Goal: Entertainment & Leisure: Browse casually

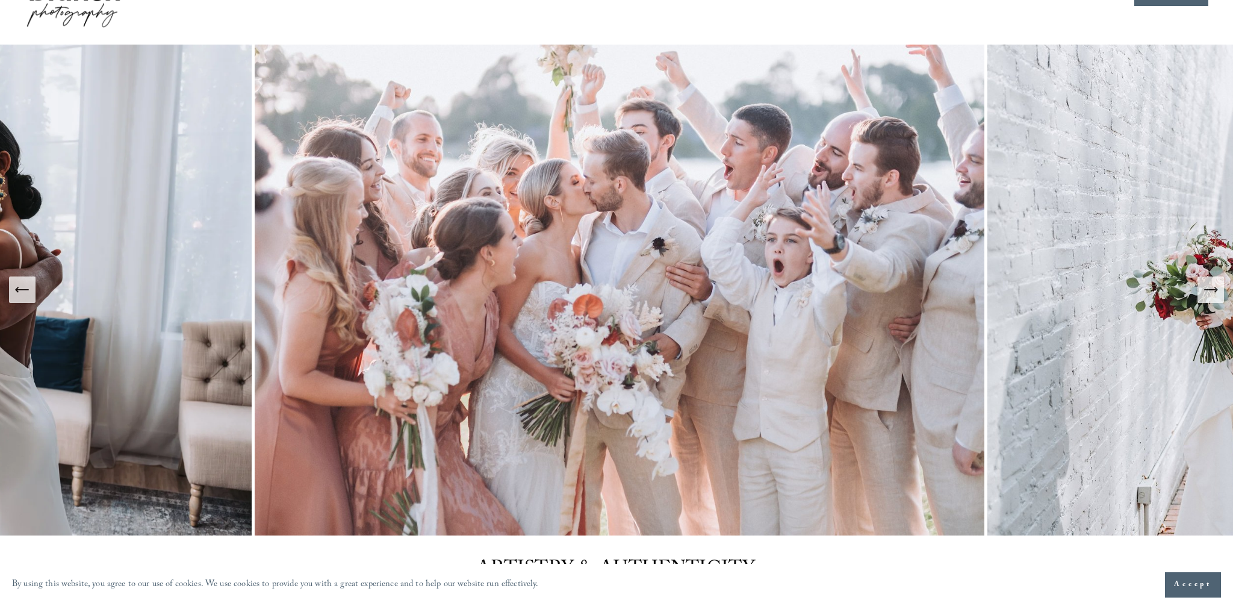
scroll to position [45, 0]
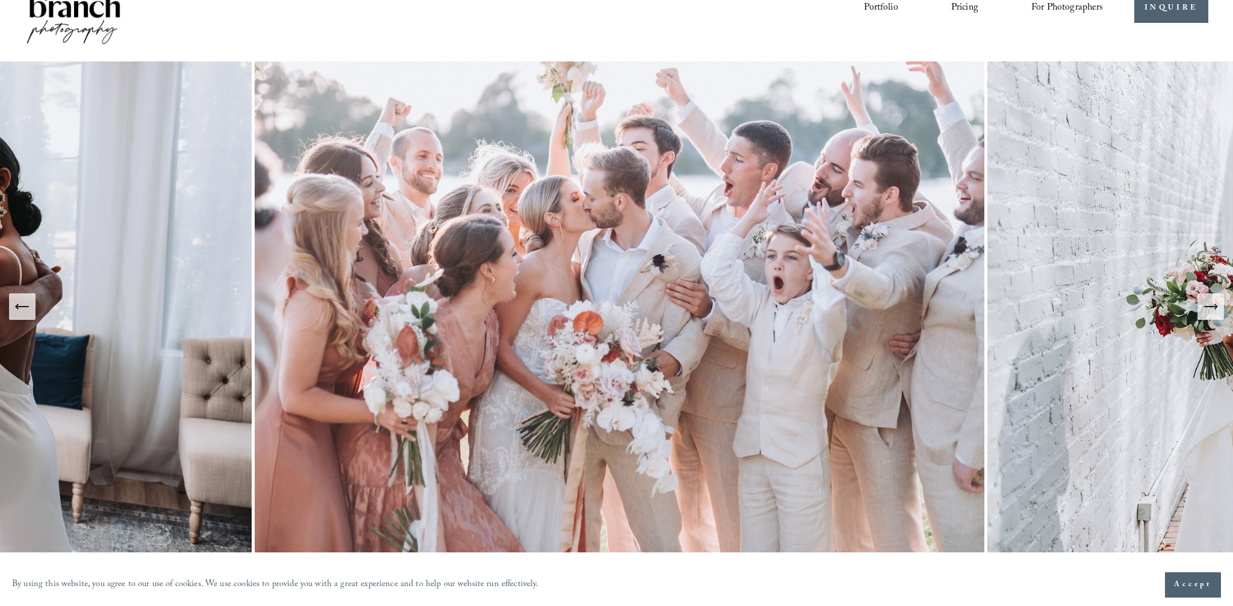
click at [1209, 311] on icon "Next Slide" at bounding box center [1210, 306] width 17 height 17
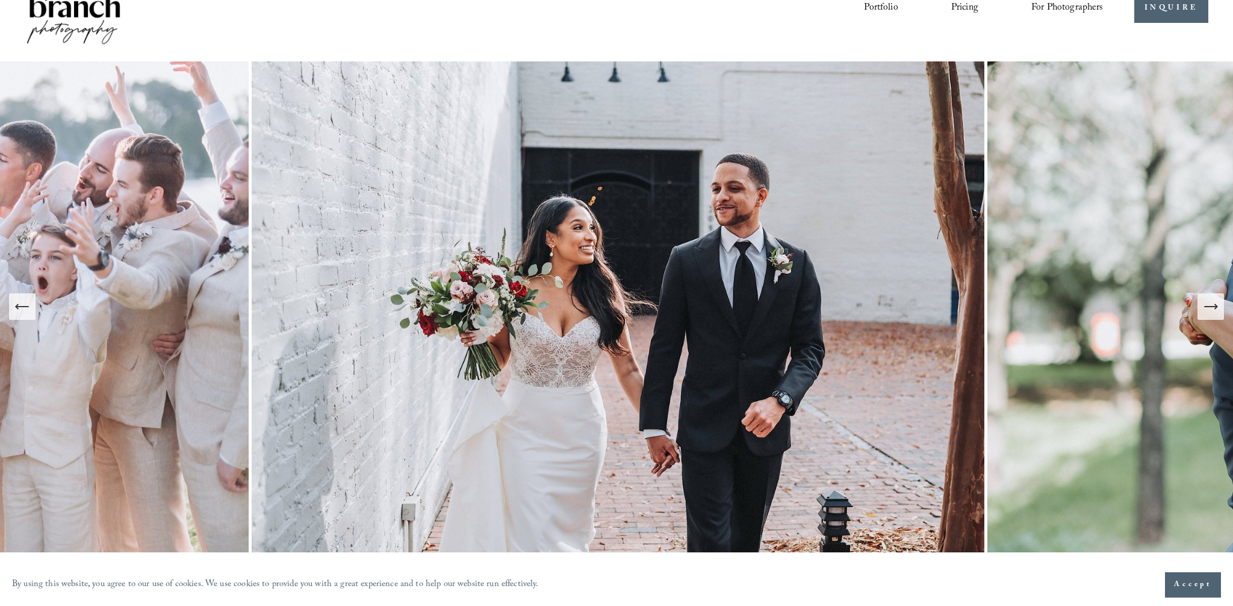
click at [1209, 311] on icon "Next Slide" at bounding box center [1210, 306] width 17 height 17
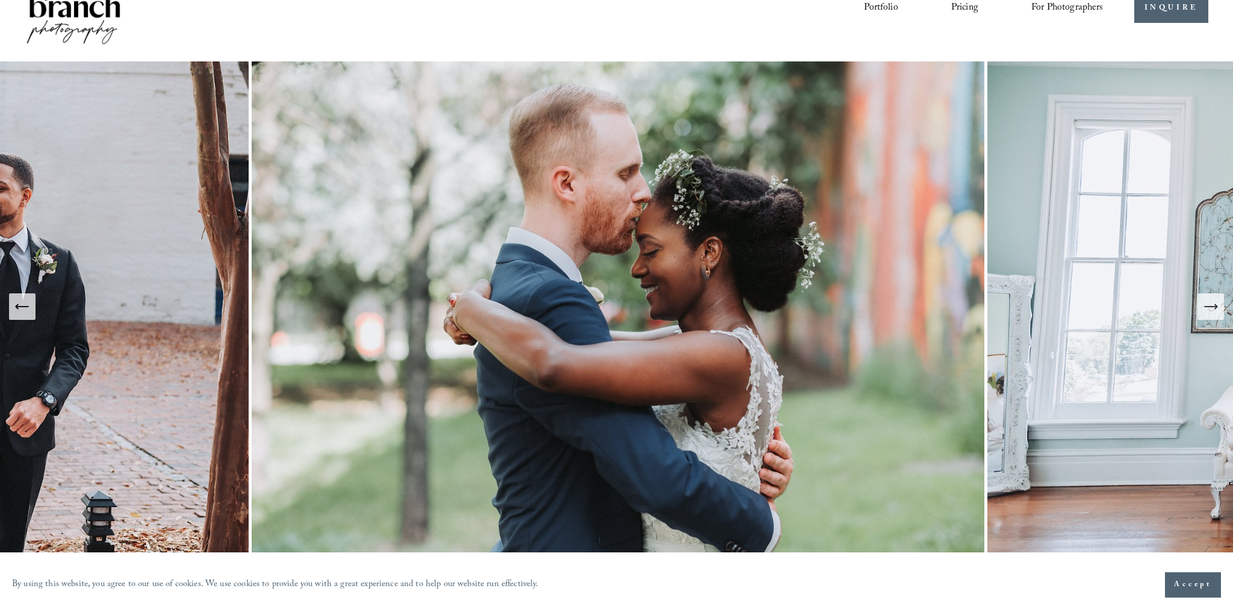
click at [1210, 307] on icon "Next Slide" at bounding box center [1210, 306] width 17 height 17
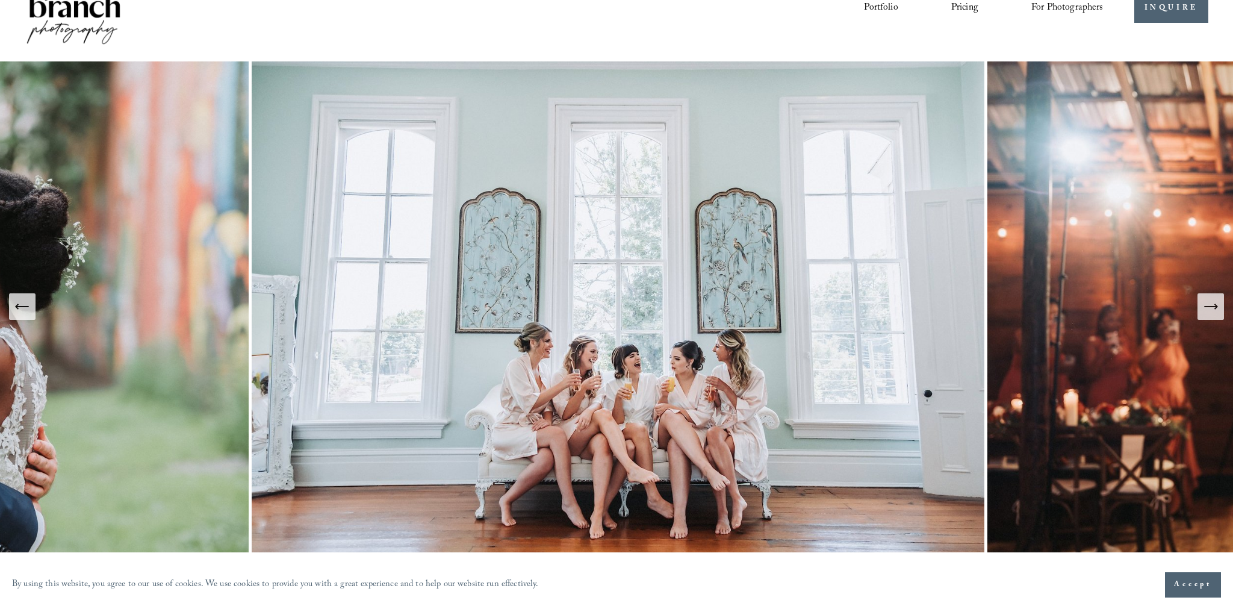
click at [1210, 307] on icon "Next Slide" at bounding box center [1210, 306] width 17 height 17
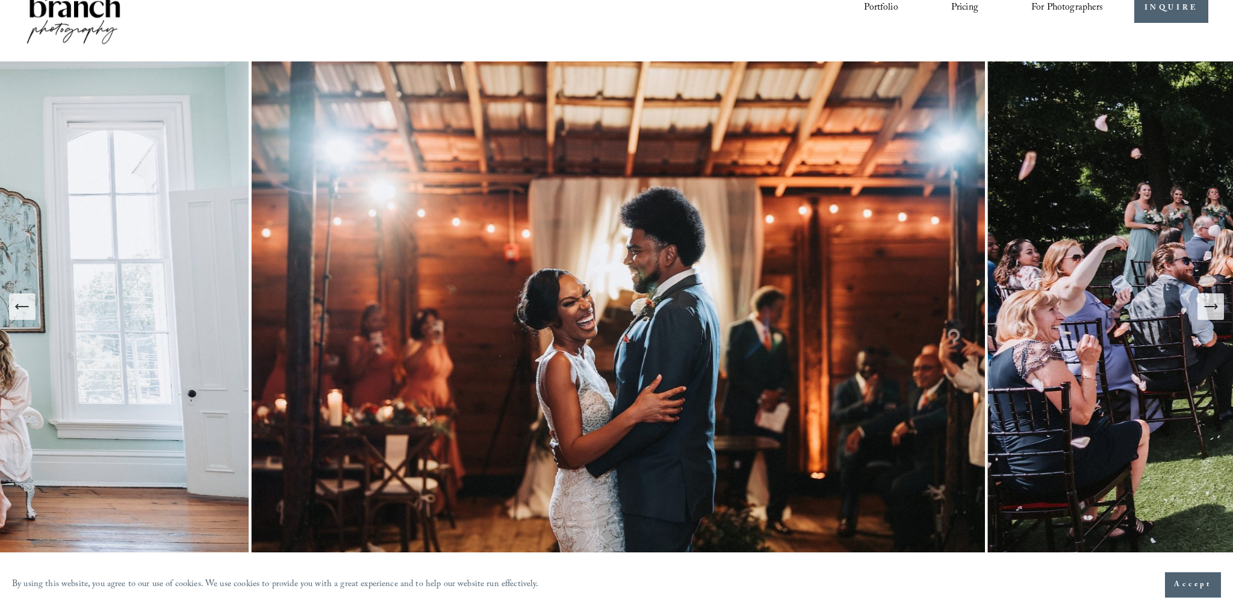
click at [1210, 307] on icon "Next Slide" at bounding box center [1210, 306] width 17 height 17
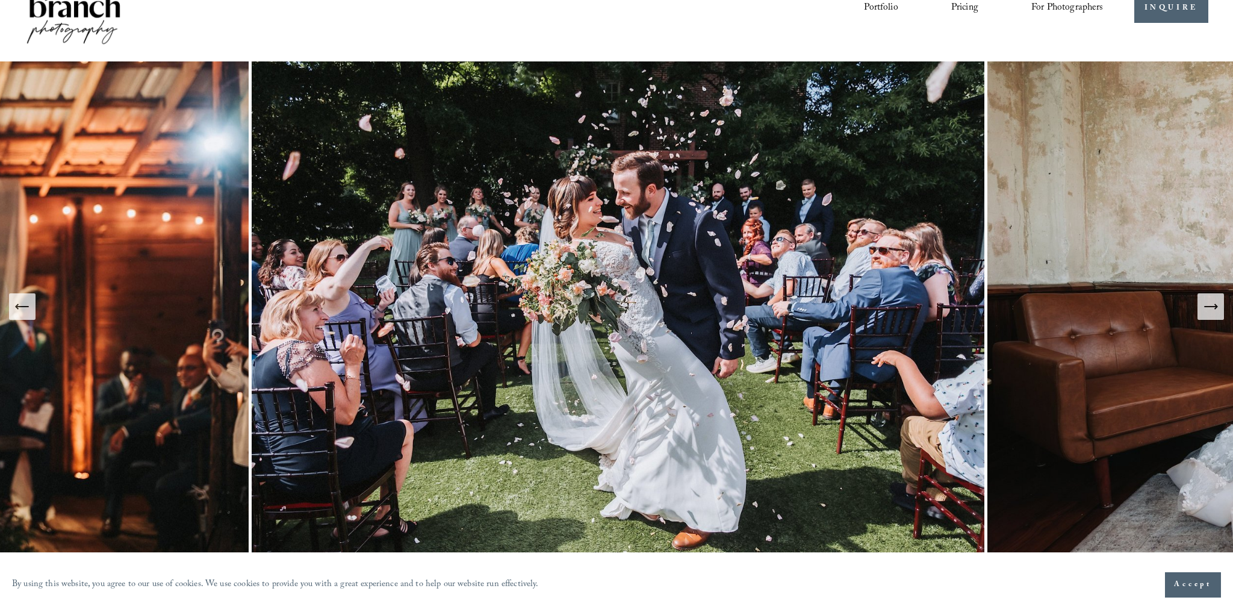
click at [1210, 307] on icon "Next Slide" at bounding box center [1210, 306] width 17 height 17
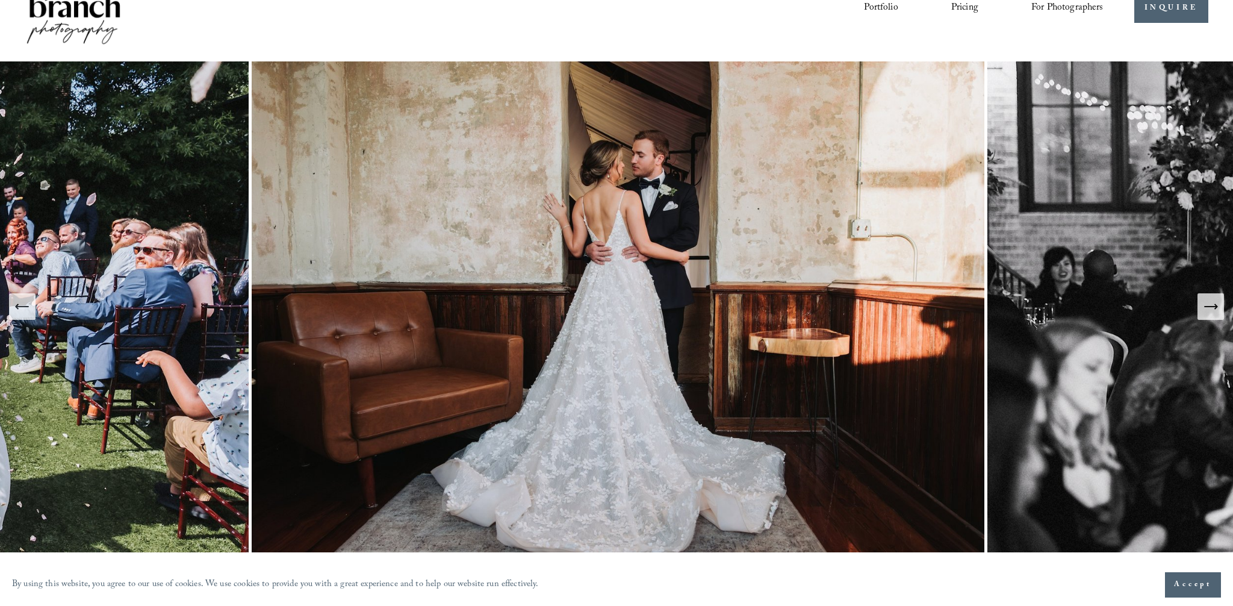
click at [1210, 307] on icon "Next Slide" at bounding box center [1210, 306] width 17 height 17
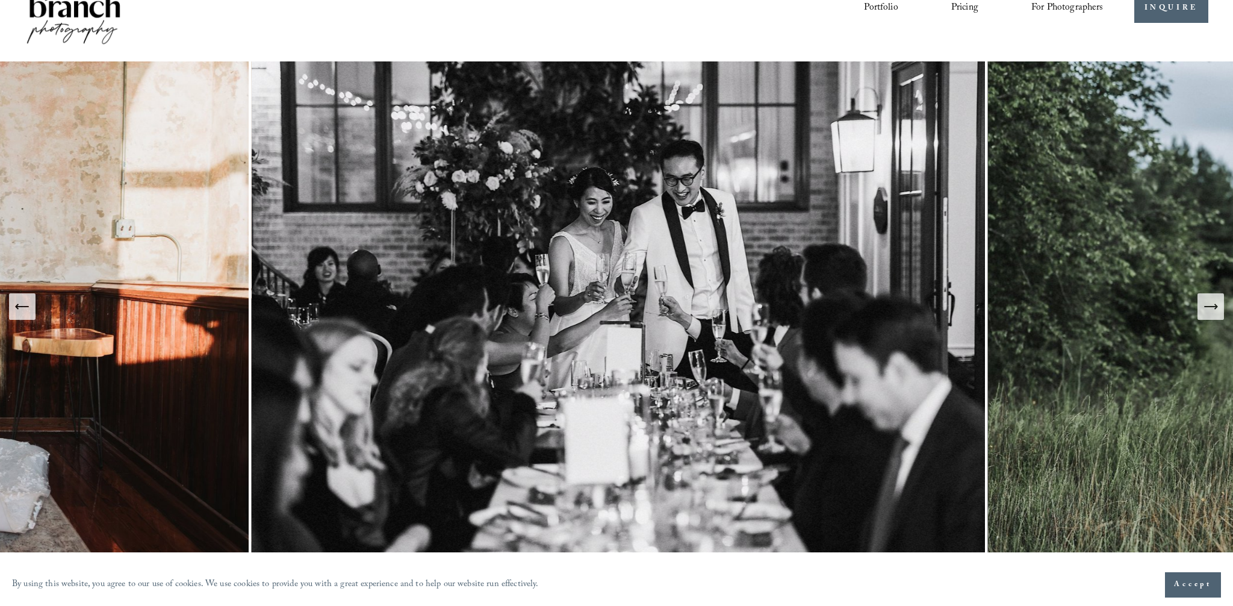
click at [1210, 307] on icon "Next Slide" at bounding box center [1210, 306] width 17 height 17
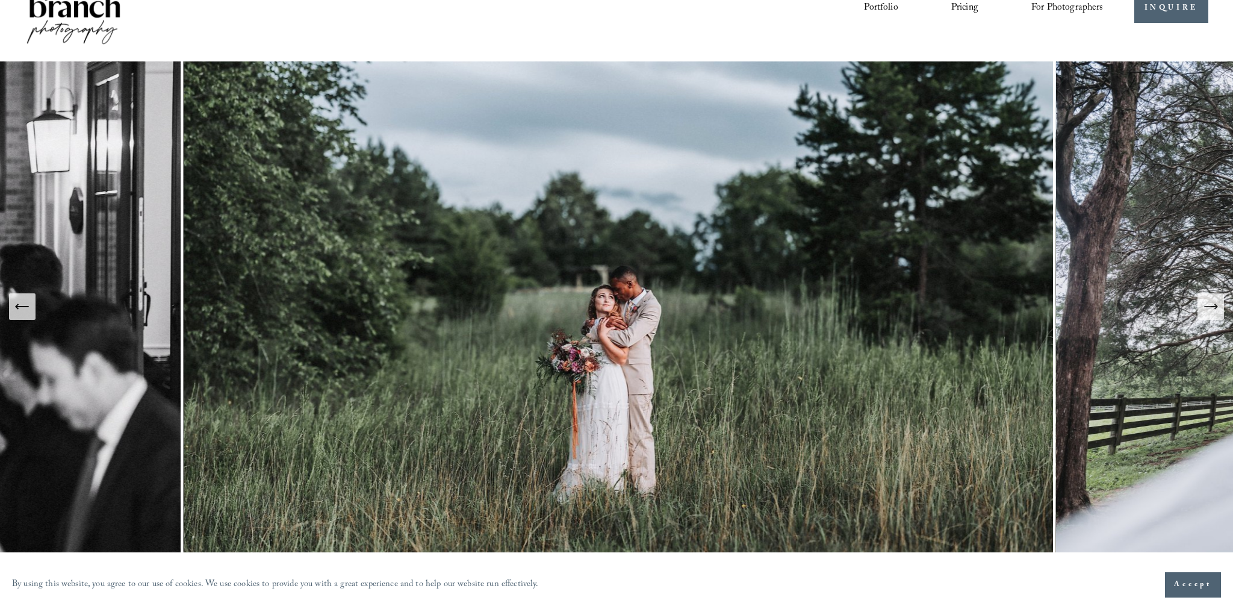
click at [1210, 307] on icon "Next Slide" at bounding box center [1210, 306] width 17 height 17
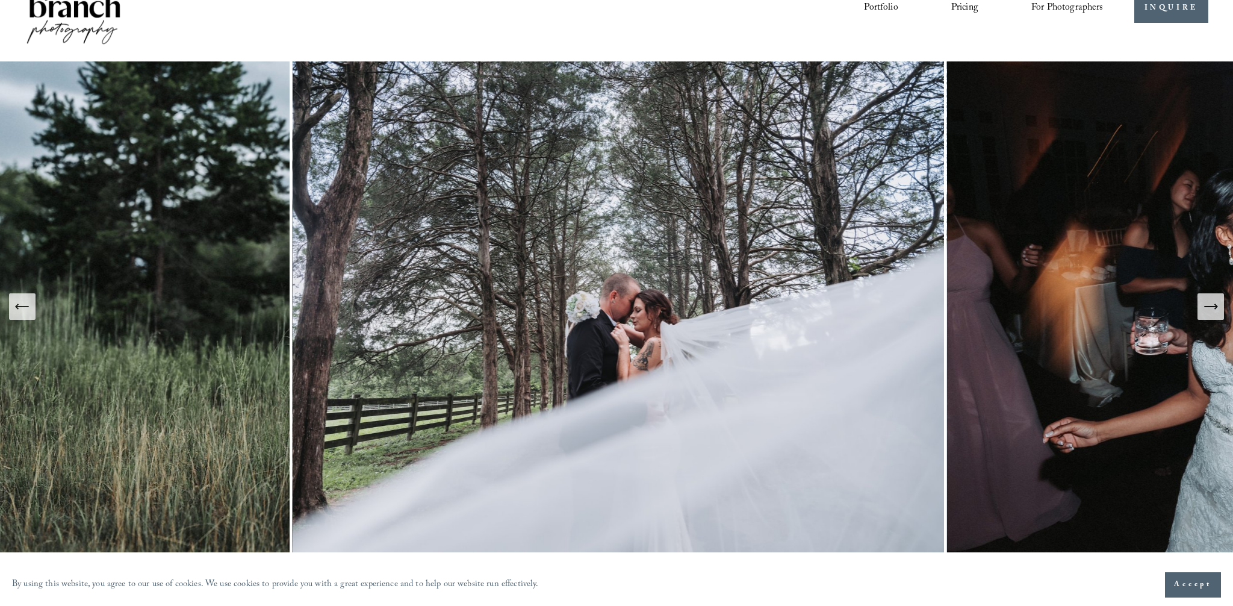
click at [1210, 307] on icon "Next Slide" at bounding box center [1210, 306] width 17 height 17
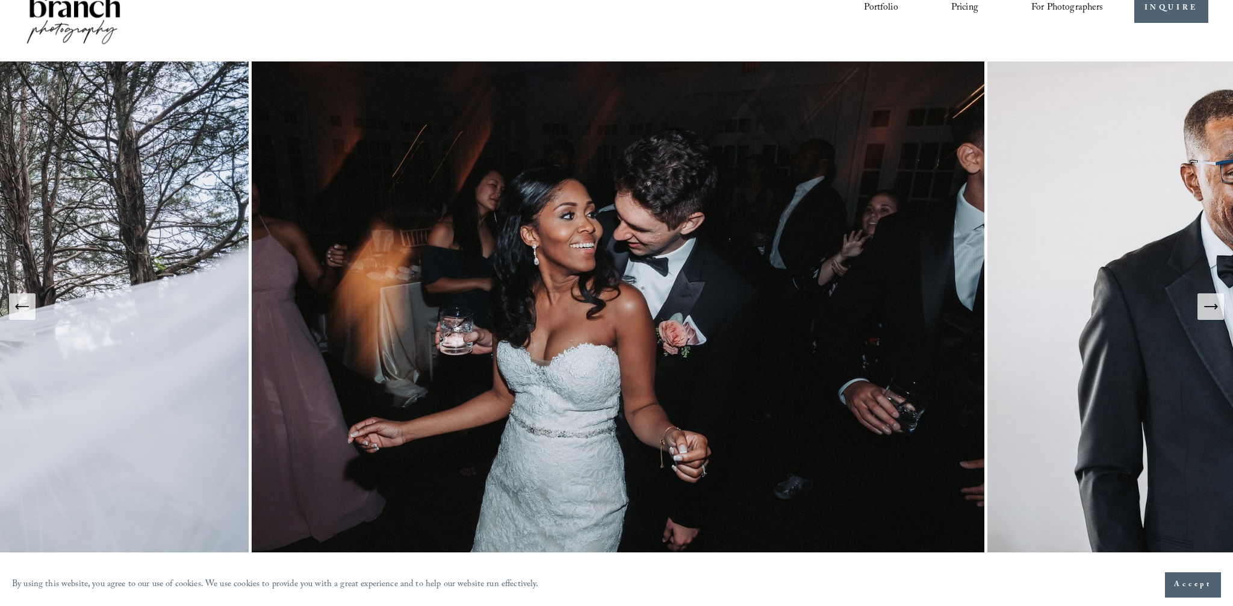
click at [1210, 307] on icon "Next Slide" at bounding box center [1210, 306] width 17 height 17
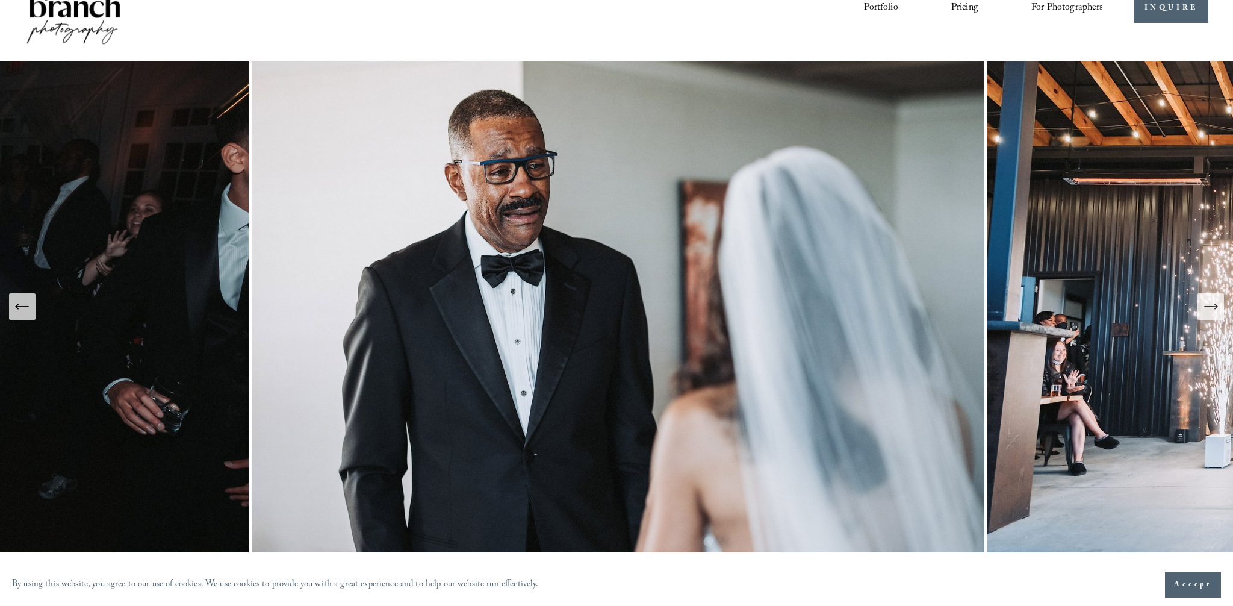
click at [1210, 307] on icon "Next Slide" at bounding box center [1210, 306] width 17 height 17
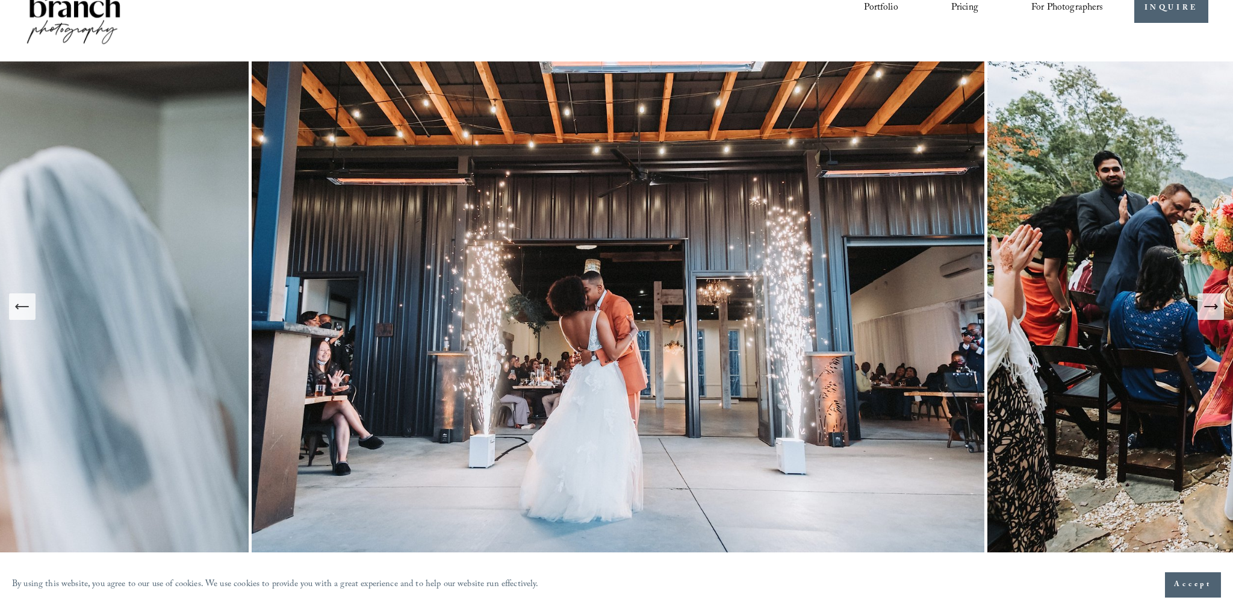
click at [1210, 307] on icon "Next Slide" at bounding box center [1210, 306] width 17 height 17
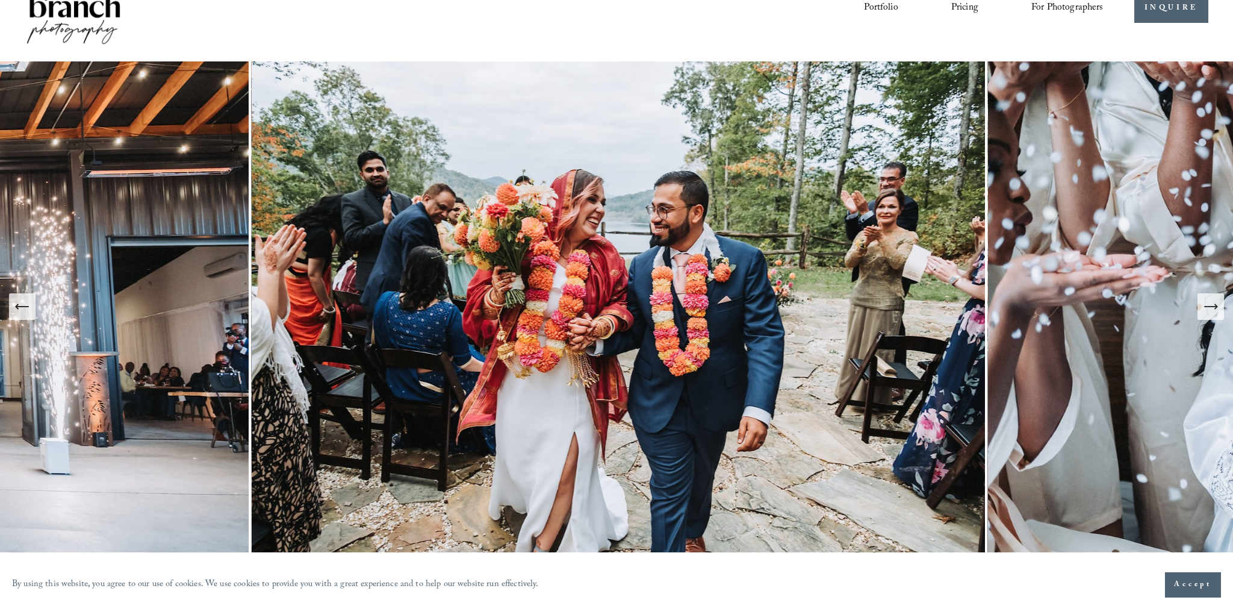
click at [1210, 307] on icon "Next Slide" at bounding box center [1210, 306] width 17 height 17
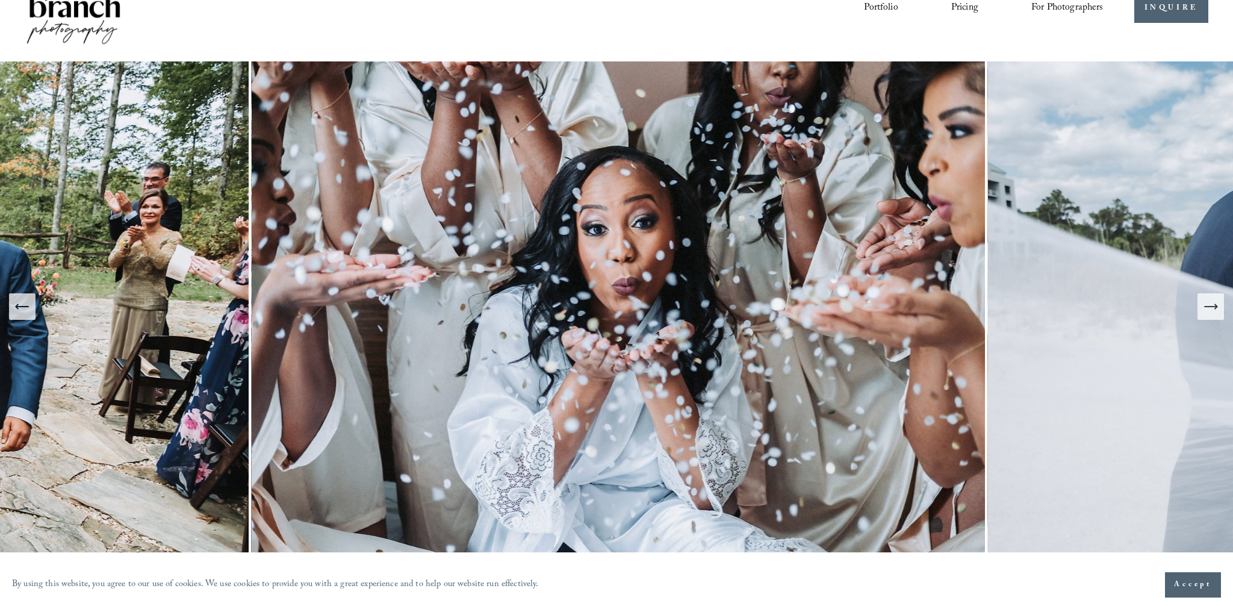
click at [1210, 307] on icon "Next Slide" at bounding box center [1210, 306] width 17 height 17
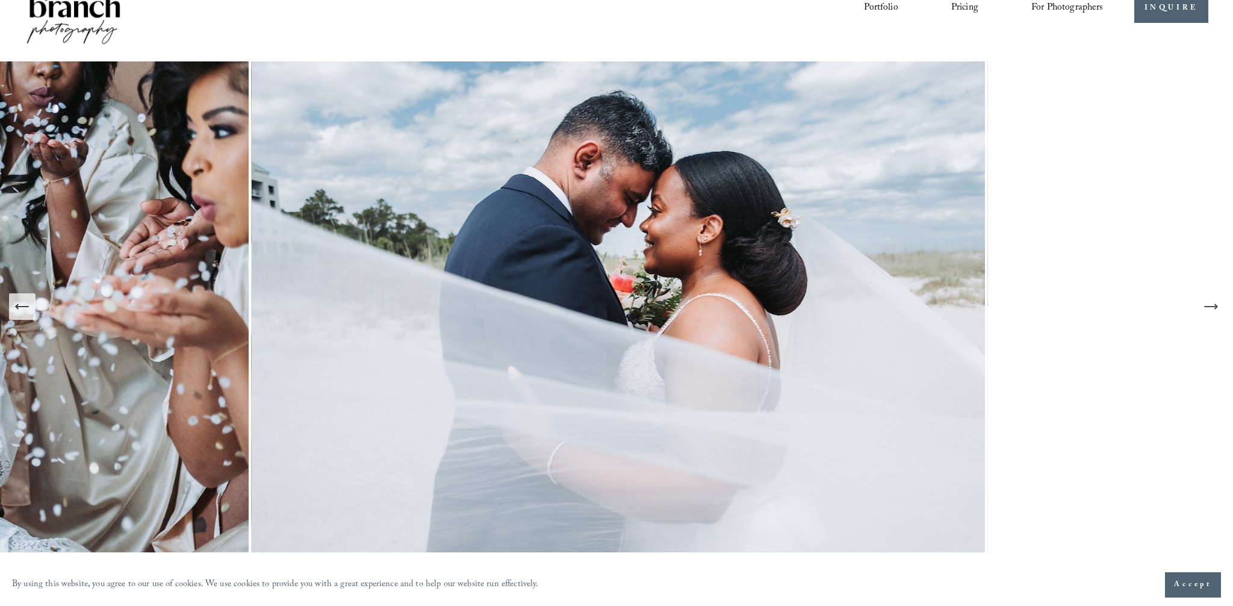
click at [1210, 307] on icon "Next Slide" at bounding box center [1210, 306] width 17 height 17
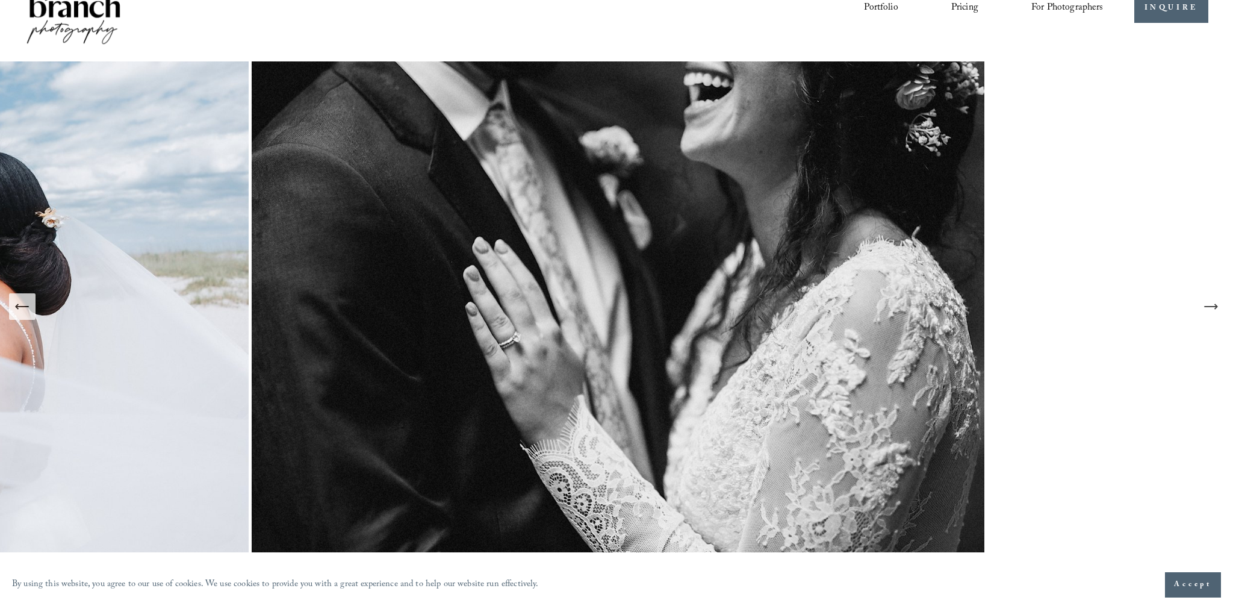
click at [1210, 307] on icon "Next Slide" at bounding box center [1210, 306] width 17 height 17
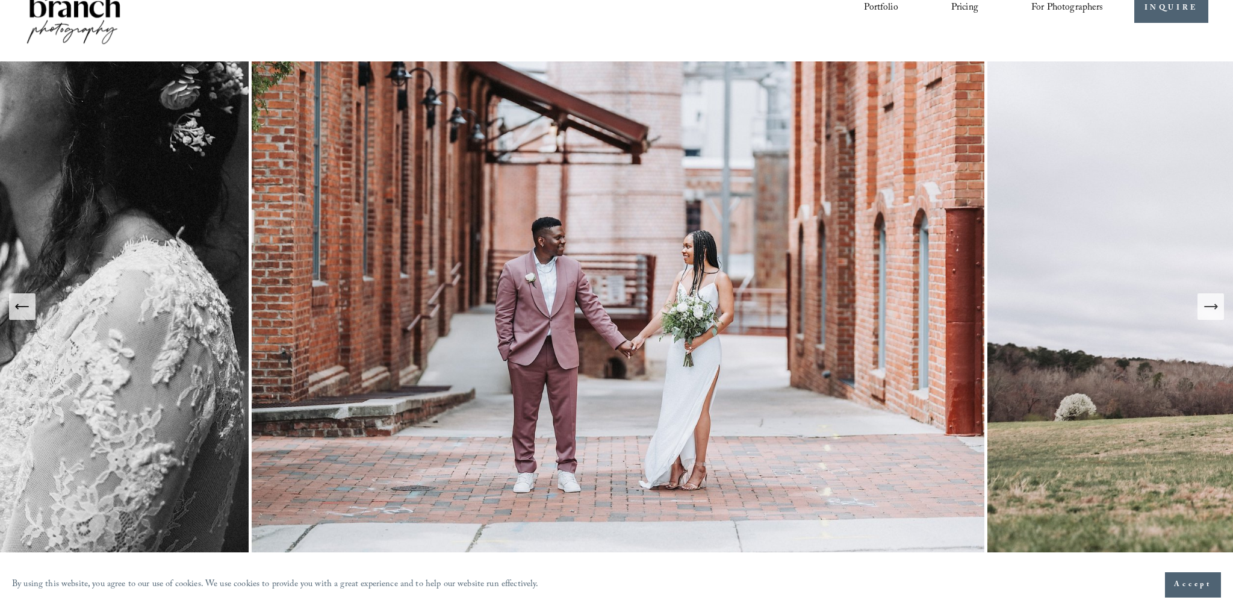
click at [1210, 307] on icon "Next Slide" at bounding box center [1210, 306] width 17 height 17
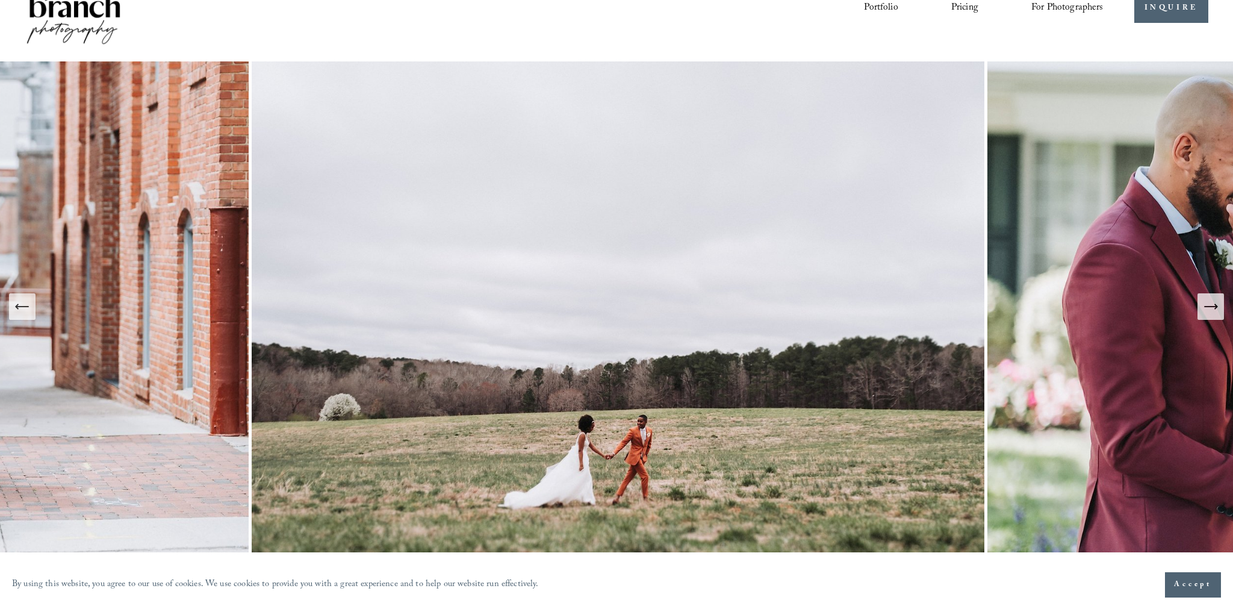
click at [1210, 307] on icon "Next Slide" at bounding box center [1210, 306] width 17 height 17
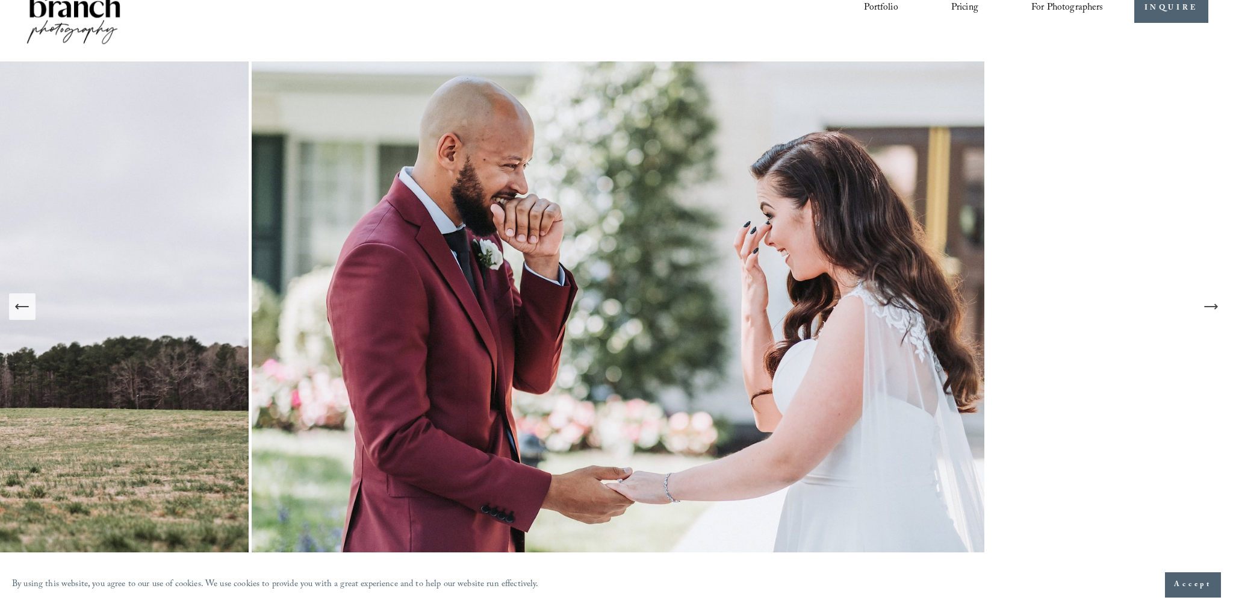
click at [1210, 307] on icon "Next Slide" at bounding box center [1210, 306] width 17 height 17
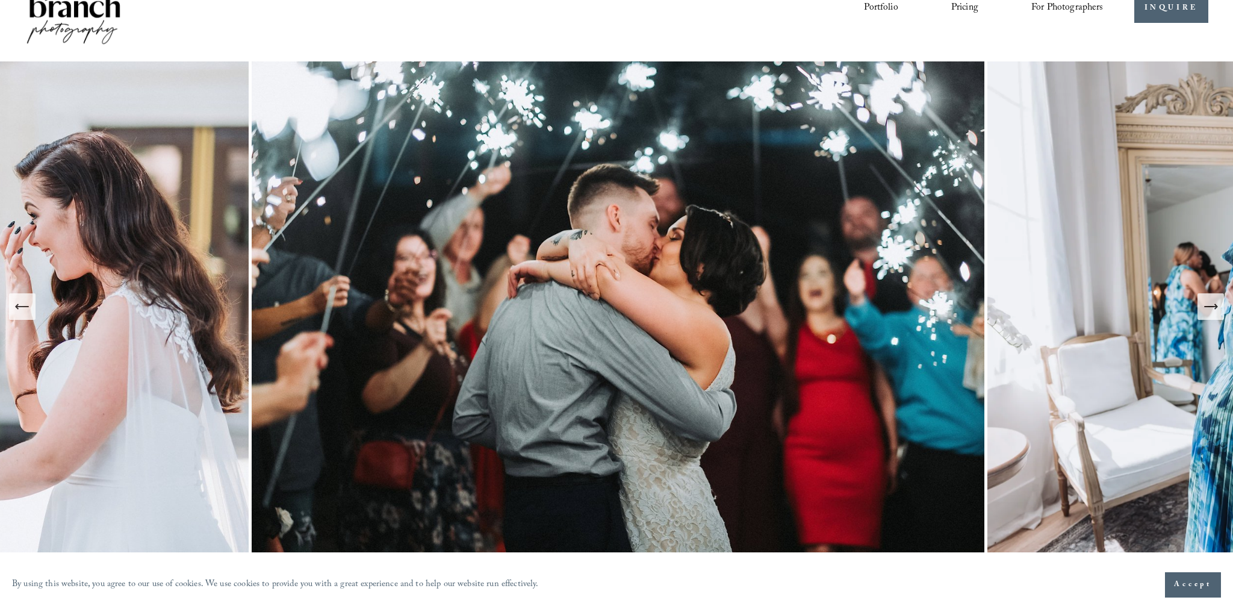
click at [1210, 307] on icon "Next Slide" at bounding box center [1210, 306] width 17 height 17
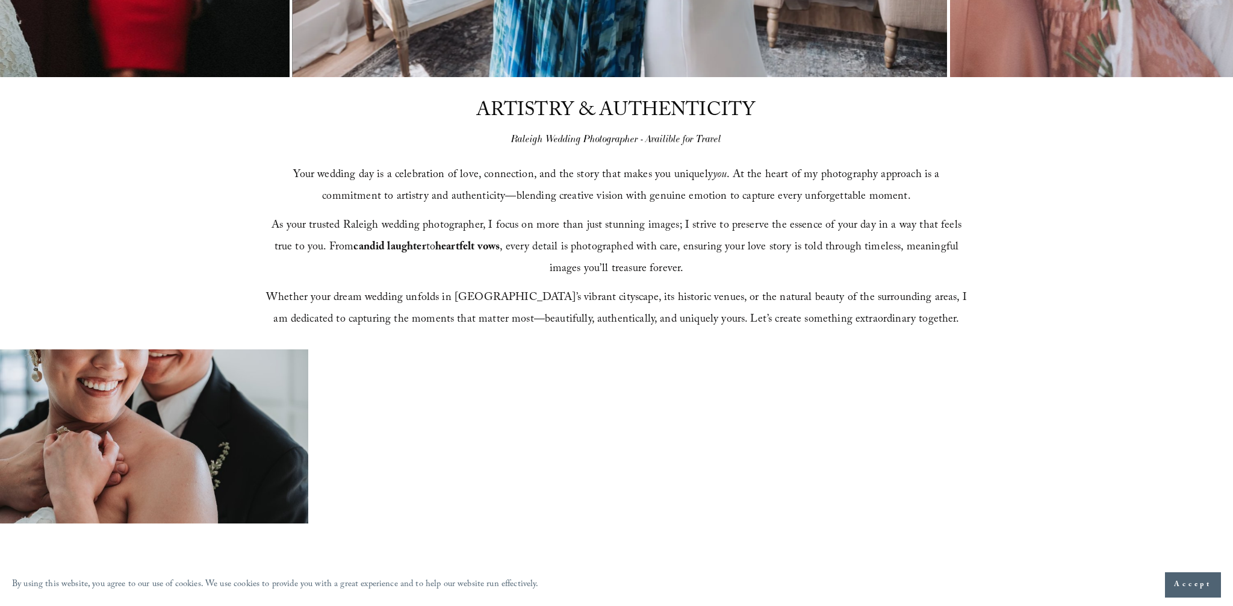
scroll to position [0, 0]
